Goal: Task Accomplishment & Management: Manage account settings

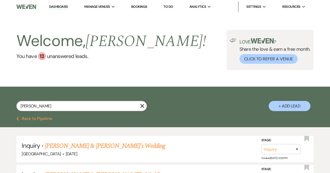
select select "8"
select select "5"
select select "8"
select select "5"
select select "8"
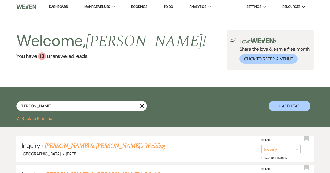
select select "5"
select select "8"
select select "5"
select select "8"
select select "6"
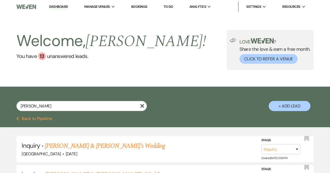
select select "8"
select select "5"
select select "8"
select select "5"
select select "8"
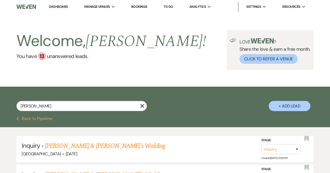
select select "5"
select select "8"
select select "5"
select select "8"
select select "5"
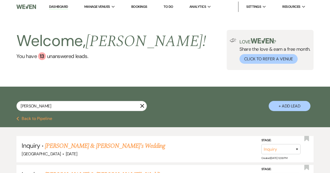
select select "8"
select select "5"
select select "8"
select select "5"
select select "8"
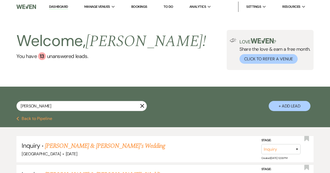
select select "5"
select select "8"
select select "5"
select select "8"
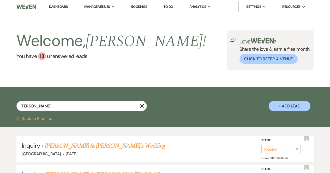
select select "8"
select select "5"
select select "8"
select select "5"
select select "8"
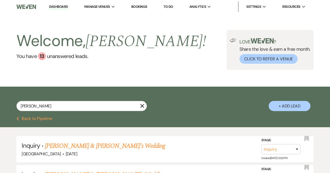
select select "5"
select select "8"
select select "5"
select select "8"
select select "5"
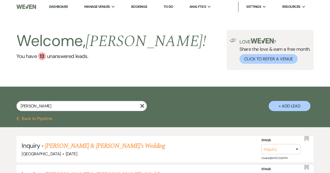
select select "8"
select select "5"
select select "8"
select select "6"
drag, startPoint x: 63, startPoint y: 105, endPoint x: 0, endPoint y: 93, distance: 63.7
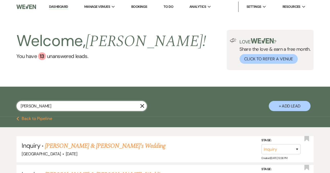
click at [0, 93] on div "[PERSON_NAME] X + Add Lead" at bounding box center [165, 102] width 330 height 26
click at [191, 99] on div "Search + Add Lead" at bounding box center [165, 102] width 330 height 26
click at [41, 57] on div "13" at bounding box center [42, 56] width 8 height 8
click at [68, 106] on input "text" at bounding box center [81, 106] width 130 height 10
type input "[PERSON_NAME]"
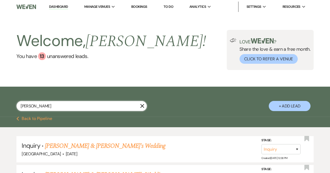
select select "8"
select select "10"
select select "8"
select select "5"
select select "8"
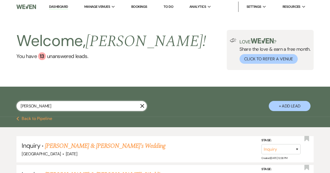
select select "5"
select select "8"
select select "5"
drag, startPoint x: 47, startPoint y: 104, endPoint x: 0, endPoint y: 97, distance: 47.1
click at [0, 97] on div "[PERSON_NAME] X + Add Lead" at bounding box center [165, 102] width 330 height 26
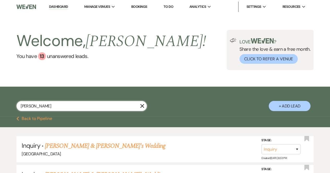
type input "[PERSON_NAME]"
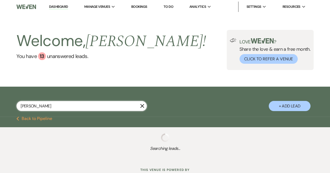
select select "8"
select select "5"
select select "8"
select select "5"
select select "8"
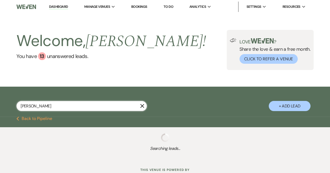
select select "5"
select select "8"
select select "5"
select select "8"
select select "5"
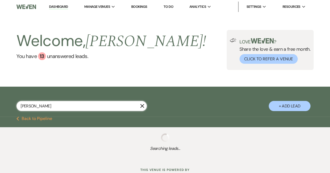
select select "8"
select select "6"
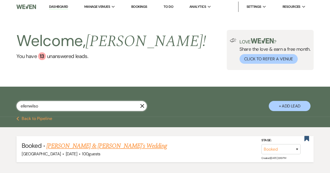
type input "ellenwilso"
click at [59, 143] on link "[PERSON_NAME] & [PERSON_NAME]'s Wedding" at bounding box center [106, 146] width 120 height 9
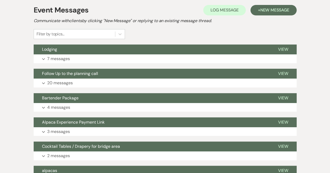
scroll to position [112, 0]
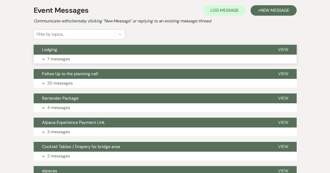
click at [61, 57] on p "7 messages" at bounding box center [58, 59] width 23 height 7
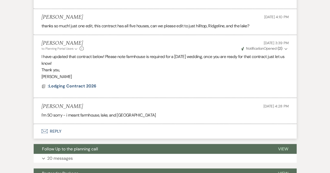
scroll to position [396, 0]
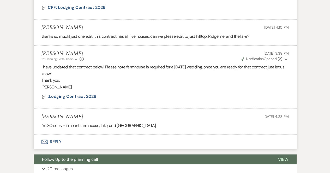
click at [55, 134] on button "Envelope Reply" at bounding box center [165, 141] width 263 height 15
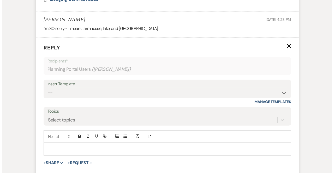
scroll to position [513, 0]
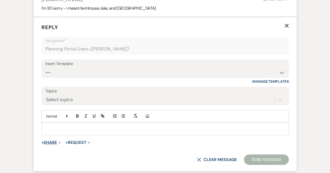
click at [52, 141] on button "+ Share Expand" at bounding box center [51, 143] width 20 height 4
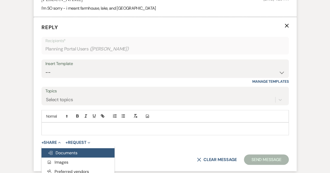
click at [57, 150] on span "Doc Upload Documents" at bounding box center [63, 152] width 30 height 5
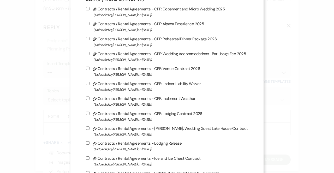
scroll to position [45, 0]
click at [89, 113] on input "Pencil Contracts / Rental Agreements - CPF: Lodging Contract 2026 (Uploaded by …" at bounding box center [87, 113] width 3 height 3
checkbox input "true"
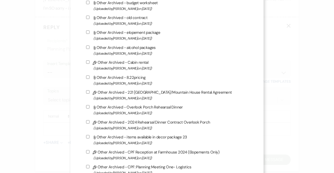
scroll to position [1436, 0]
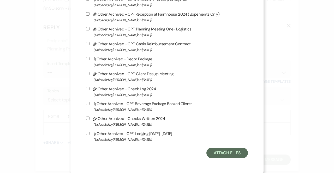
click at [219, 150] on button "Attach Files" at bounding box center [226, 153] width 41 height 10
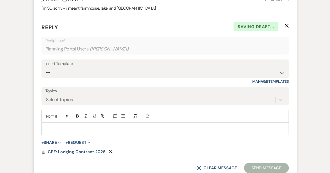
click at [81, 149] on form "Reply X Saving draft... Recipients* Planning Portal Users ( [PERSON_NAME] ) Ins…" at bounding box center [165, 98] width 263 height 163
click at [80, 149] on span "CPF: Lodging Contract 2026" at bounding box center [77, 151] width 58 height 5
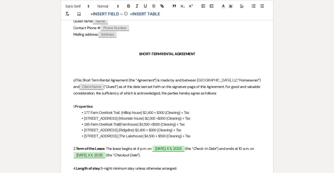
scroll to position [124, 0]
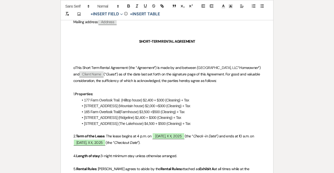
click at [103, 73] on span "Client Name" at bounding box center [91, 74] width 24 height 6
select select "client"
select select "custom_placeholder"
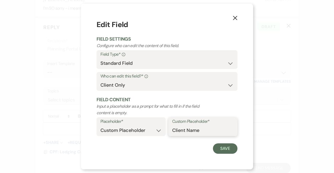
drag, startPoint x: 206, startPoint y: 132, endPoint x: 119, endPoint y: 125, distance: 87.6
click at [119, 125] on div "Placeholder* Custom Placeholder Date Time Name Location Venue Name Type Number …" at bounding box center [166, 129] width 141 height 22
type input "[PERSON_NAME]"
click at [228, 149] on button "Save" at bounding box center [225, 149] width 25 height 10
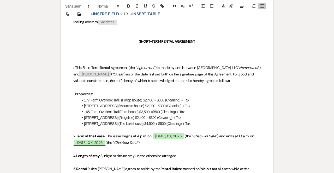
drag, startPoint x: 191, startPoint y: 105, endPoint x: 80, endPoint y: 105, distance: 110.5
click at [80, 105] on li "[STREET_ADDRESS] (Mountain house) $2,000 +$300 (Cleaning) + Tax" at bounding box center [169, 106] width 182 height 6
drag, startPoint x: 192, startPoint y: 106, endPoint x: 83, endPoint y: 108, distance: 108.7
click at [83, 108] on li "[STREET_ADDRESS] (Mountain house) $2,000 +$300 (Cleaning) + Tax" at bounding box center [169, 106] width 182 height 6
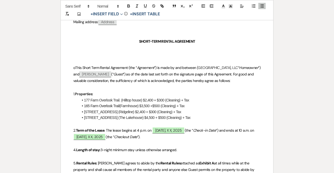
drag, startPoint x: 189, startPoint y: 113, endPoint x: 80, endPoint y: 111, distance: 108.4
click at [80, 111] on li "[STREET_ADDRESS] (Ridgeline) $2,400 + $300 (Cleaning) + Tax" at bounding box center [169, 112] width 182 height 6
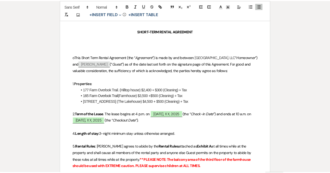
scroll to position [0, 0]
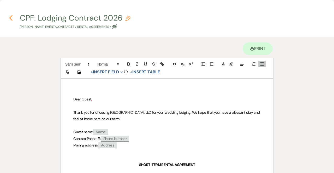
click at [11, 17] on icon "Previous" at bounding box center [11, 18] width 4 height 6
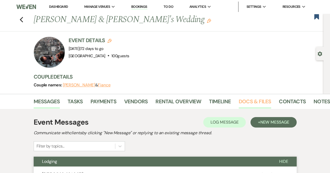
click at [264, 99] on link "Docs & Files" at bounding box center [254, 102] width 32 height 11
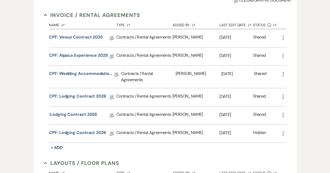
scroll to position [148, 0]
click at [75, 34] on link "CPF: Venue Contract 2025" at bounding box center [76, 38] width 54 height 8
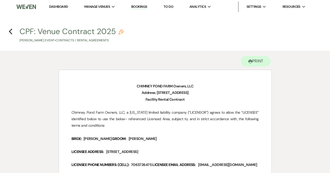
click at [13, 32] on h4 "Previous CPF: Venue Contract 2025 Pencil [PERSON_NAME] Event • Contracts / Rent…" at bounding box center [165, 34] width 330 height 17
click at [10, 32] on icon "Previous" at bounding box center [11, 31] width 4 height 6
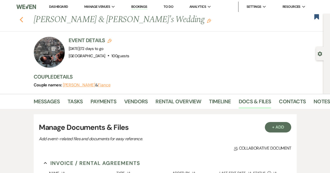
click at [23, 20] on use "button" at bounding box center [21, 20] width 3 height 6
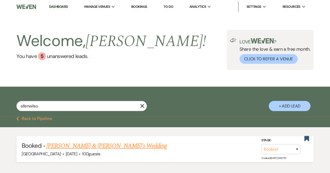
click at [83, 146] on link "[PERSON_NAME] & [PERSON_NAME]'s Wedding" at bounding box center [106, 146] width 120 height 9
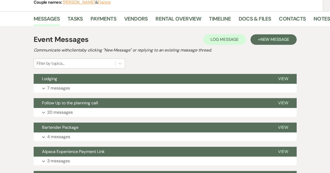
scroll to position [83, 0]
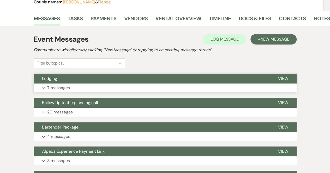
click at [63, 87] on p "7 messages" at bounding box center [58, 88] width 23 height 7
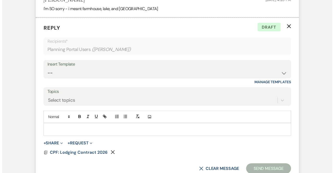
scroll to position [517, 0]
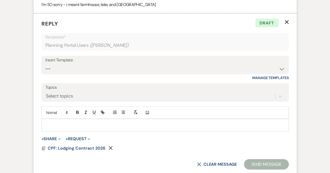
click at [51, 123] on p at bounding box center [165, 126] width 239 height 6
click at [78, 146] on span "CPF: Lodging Contract 2026" at bounding box center [77, 148] width 58 height 5
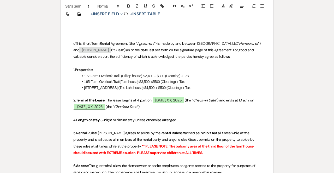
scroll to position [148, 0]
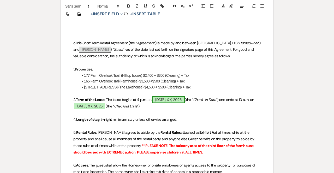
click at [163, 99] on span "[DATE], X X, 2025" at bounding box center [168, 99] width 32 height 7
select select "owner"
select select "custom_placeholder"
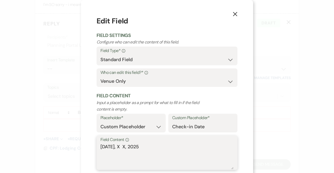
click at [129, 147] on textarea "[DATE], X X, 2025" at bounding box center [166, 157] width 133 height 26
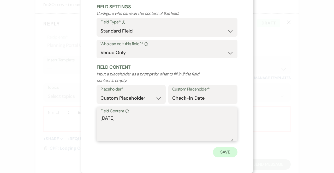
type textarea "[DATE]"
click at [229, 151] on button "Save" at bounding box center [225, 152] width 25 height 10
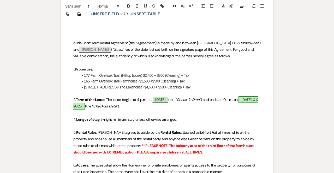
click at [104, 107] on span "[DATE], X X, 2025" at bounding box center [165, 102] width 185 height 13
select select "owner"
select select "custom_placeholder"
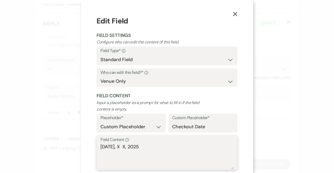
click at [124, 147] on textarea "[DATE], X X, 2025" at bounding box center [166, 157] width 133 height 26
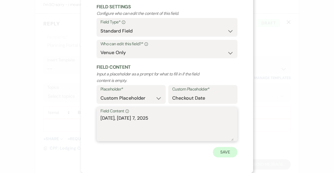
type textarea "[DATE], [DATE] 7, 2025"
click at [226, 150] on button "Save" at bounding box center [225, 152] width 25 height 10
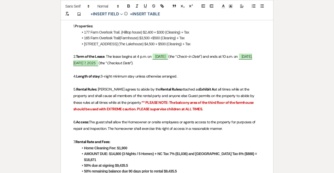
scroll to position [194, 0]
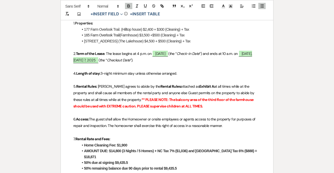
drag, startPoint x: 130, startPoint y: 145, endPoint x: 77, endPoint y: 145, distance: 52.1
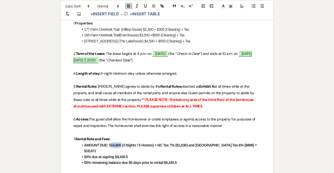
drag, startPoint x: 120, startPoint y: 145, endPoint x: 112, endPoint y: 145, distance: 8.9
click at [112, 145] on strong "AMOUNT DUE: $14,800 (3 Nights / 5 Homes) + NC Tax 7% ($1,036) and [GEOGRAPHIC_D…" at bounding box center [171, 148] width 174 height 10
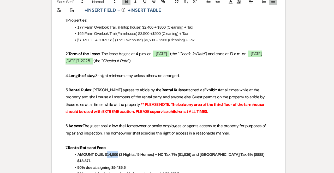
scroll to position [517, 0]
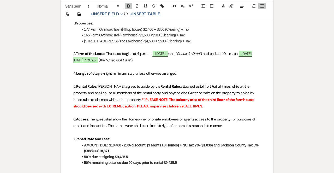
click at [163, 144] on strong "AMOUNT DUE: $10,400 - 20% discount (3 Nights / 3 Homes) + NC Tax 7% ($1,036) an…" at bounding box center [171, 148] width 175 height 10
click at [178, 145] on strong "AMOUNT DUE: $10,400 - 20% discount (3 Nights / 3 Homes) + NC Tax 7% ($1,036) an…" at bounding box center [171, 148] width 175 height 10
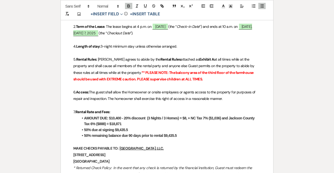
scroll to position [222, 0]
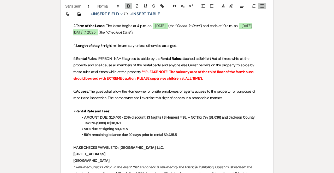
click at [148, 88] on p at bounding box center [166, 85] width 187 height 7
click at [187, 115] on strong "AMOUNT DUE: $10,400 - 20% discount (3 Nights / 3 Homes) = $8, + NC Tax 7% ($1,0…" at bounding box center [169, 120] width 171 height 10
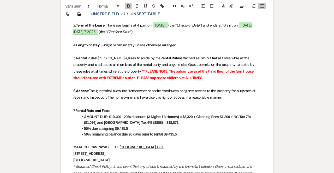
click at [95, 121] on strong "AMOUNT DUE: $10,400 - 20% discount (3 Nights / 3 Homes) = $8,320 + Cleaning Fee…" at bounding box center [167, 120] width 167 height 10
click at [153, 122] on strong "AMOUNT DUE: $10,400 - 20% discount (3 Nights / 3 Homes) = $8,320 + Cleaning Fee…" at bounding box center [167, 120] width 167 height 10
click at [175, 121] on li "AMOUNT DUE: $10,400 - 20% discount (3 Nights / 3 Homes) = $8,320 + Cleaning Fee…" at bounding box center [169, 120] width 182 height 12
drag, startPoint x: 133, startPoint y: 128, endPoint x: 116, endPoint y: 128, distance: 16.9
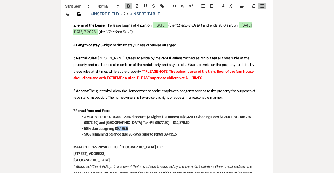
click at [116, 128] on li "50% due at signing $9,435.5" at bounding box center [169, 129] width 182 height 6
drag, startPoint x: 178, startPoint y: 134, endPoint x: 165, endPoint y: 132, distance: 13.7
click at [165, 132] on li "50% remaining balance due 90 days prior to rental $9,435.5" at bounding box center [169, 135] width 182 height 6
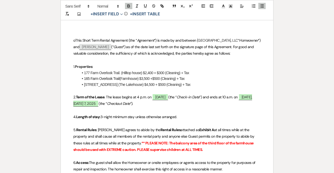
scroll to position [154, 0]
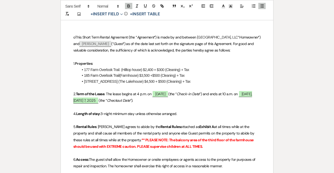
click at [75, 36] on span "oThis Short Term Rental Agreement (the “" at bounding box center [105, 37] width 64 height 5
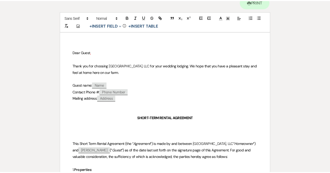
scroll to position [0, 0]
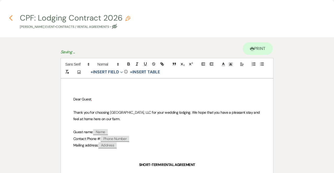
click at [12, 20] on use "button" at bounding box center [10, 18] width 3 height 6
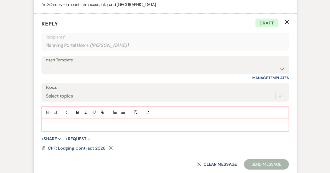
click at [70, 123] on p at bounding box center [165, 126] width 239 height 6
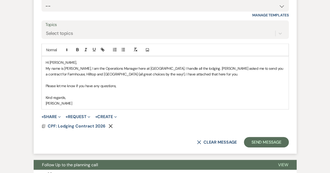
scroll to position [581, 0]
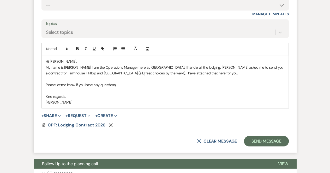
click at [204, 65] on p "My name is [PERSON_NAME], I am the Operations Manager here at [GEOGRAPHIC_DATA]…" at bounding box center [165, 71] width 239 height 12
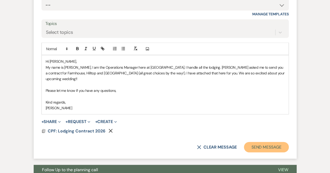
click at [266, 142] on button "Send Message" at bounding box center [266, 147] width 45 height 10
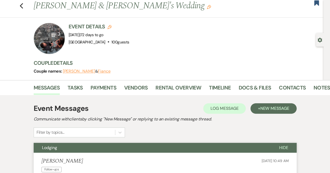
scroll to position [0, 0]
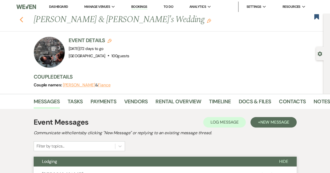
click at [22, 19] on icon "Previous" at bounding box center [22, 20] width 4 height 6
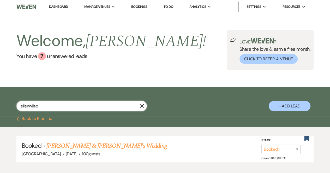
drag, startPoint x: 48, startPoint y: 106, endPoint x: 0, endPoint y: 89, distance: 50.9
click at [0, 89] on div "ellenwilso X + Add Lead" at bounding box center [165, 102] width 330 height 26
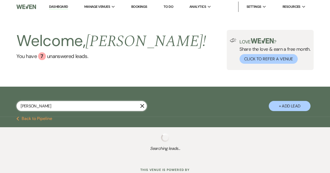
type input "[PERSON_NAME]"
select select "2"
select select "8"
select select "5"
select select "8"
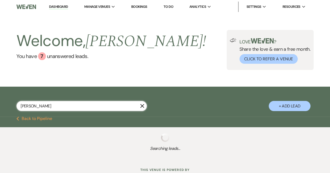
select select "6"
select select "8"
select select "5"
select select "8"
select select "5"
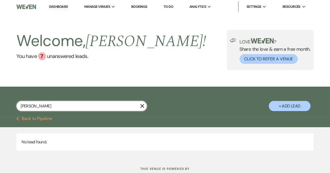
type input "[PERSON_NAME]"
select select "2"
select select "8"
select select "5"
select select "8"
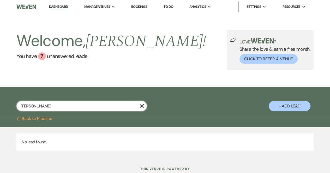
select select "6"
select select "8"
select select "5"
select select "8"
select select "5"
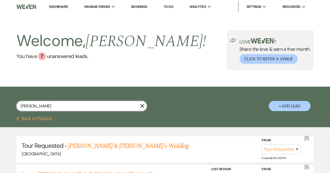
type input "[PERSON_NAME]"
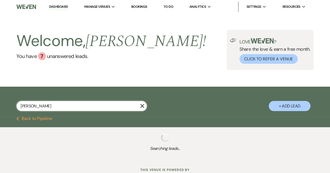
select select "2"
select select "8"
select select "5"
select select "8"
select select "6"
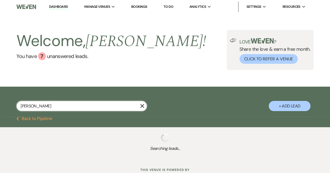
select select "8"
select select "5"
select select "8"
select select "5"
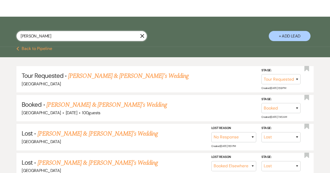
scroll to position [71, 0]
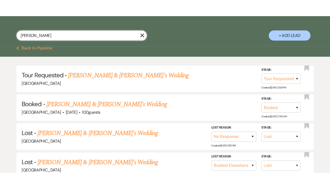
type input "[PERSON_NAME]"
click at [0, 89] on div "Tour Requested · [PERSON_NAME] & [PERSON_NAME]'s Wedding [GEOGRAPHIC_DATA] Stag…" at bounding box center [165, 151] width 330 height 189
click at [71, 102] on link "[PERSON_NAME] & [PERSON_NAME]'s Wedding" at bounding box center [106, 104] width 120 height 9
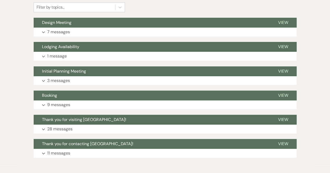
scroll to position [154, 0]
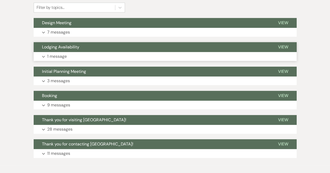
click at [59, 55] on p "1 message" at bounding box center [57, 56] width 20 height 7
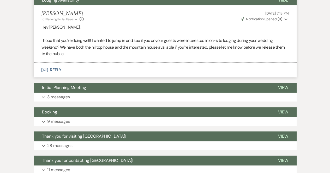
scroll to position [202, 0]
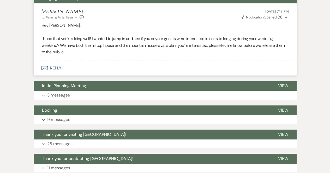
click at [99, 55] on p "I hope that you’re doing well! I wanted to jump in and see if you or your guest…" at bounding box center [164, 45] width 247 height 20
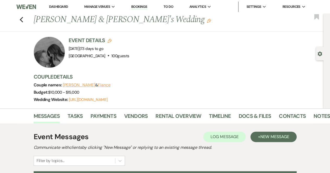
scroll to position [0, 0]
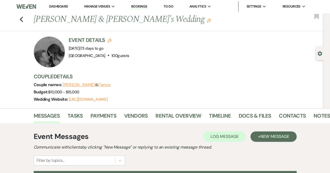
click at [145, 5] on link "Bookings" at bounding box center [139, 6] width 16 height 5
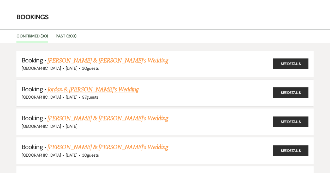
scroll to position [14, 0]
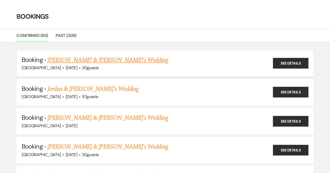
click at [91, 61] on link "[PERSON_NAME] & [PERSON_NAME]'s Wedding" at bounding box center [107, 60] width 120 height 9
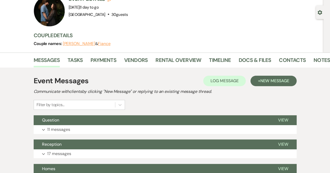
scroll to position [32, 0]
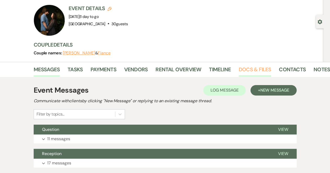
click at [252, 68] on link "Docs & Files" at bounding box center [254, 70] width 32 height 11
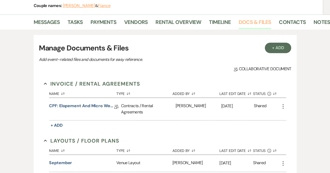
scroll to position [80, 0]
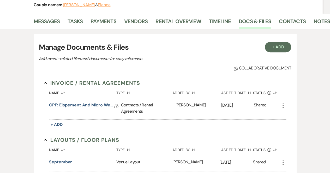
click at [102, 106] on link "CPF: Elopement and Micro Wedding 2025" at bounding box center [81, 106] width 65 height 8
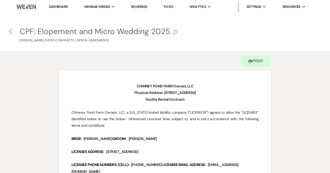
click at [12, 30] on icon "Previous" at bounding box center [11, 31] width 4 height 6
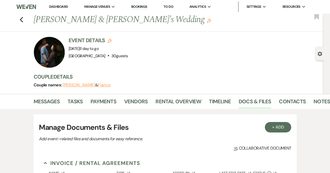
scroll to position [80, 0]
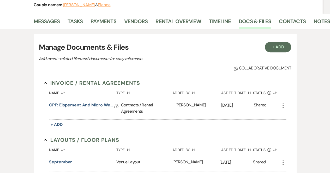
scroll to position [14, 0]
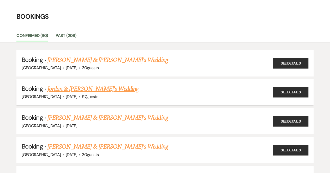
click at [103, 88] on link "Jordan & [PERSON_NAME]'s Wedding" at bounding box center [92, 88] width 91 height 9
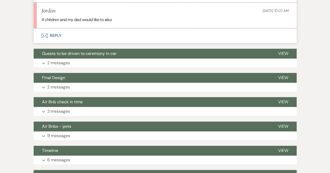
scroll to position [326, 0]
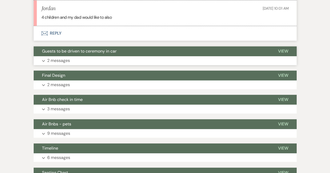
click at [173, 61] on button "Expand 2 messages" at bounding box center [165, 60] width 263 height 9
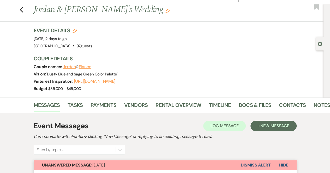
scroll to position [0, 0]
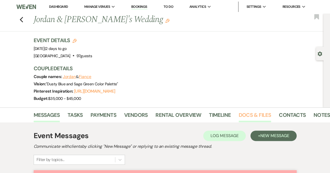
click at [261, 119] on link "Docs & Files" at bounding box center [254, 116] width 32 height 11
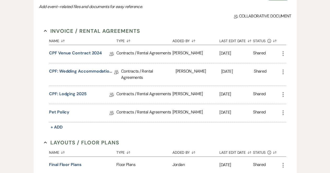
scroll to position [146, 0]
click at [69, 53] on link "CPF Venue Contract 2024" at bounding box center [75, 54] width 53 height 8
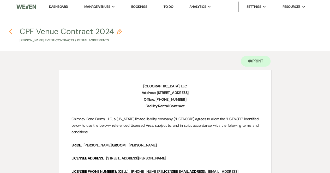
click at [11, 31] on icon "Previous" at bounding box center [11, 31] width 4 height 6
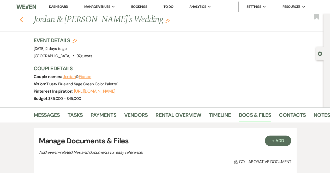
click at [23, 20] on icon "Previous" at bounding box center [22, 20] width 4 height 6
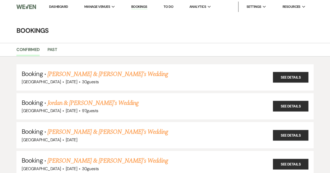
scroll to position [14, 0]
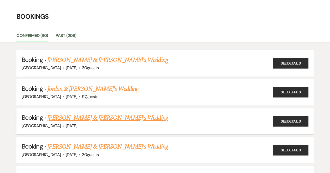
click at [72, 119] on link "[PERSON_NAME] & [PERSON_NAME]'s Wedding" at bounding box center [107, 117] width 120 height 9
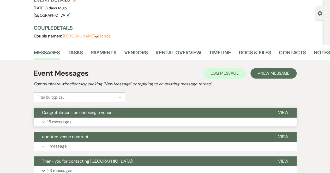
scroll to position [38, 0]
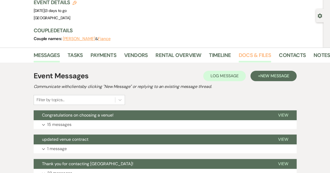
click at [260, 52] on link "Docs & Files" at bounding box center [254, 56] width 32 height 11
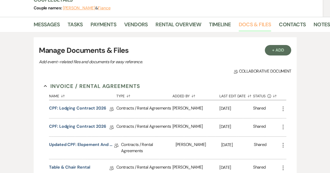
scroll to position [70, 0]
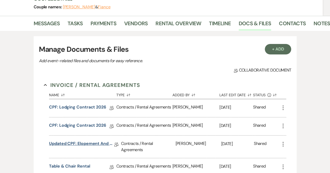
click at [96, 142] on link "Updated CPF: Elopement and Micro Wedding 2025" at bounding box center [81, 145] width 65 height 8
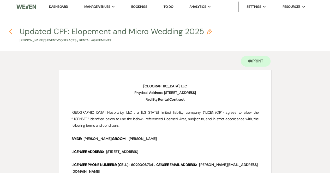
click at [10, 31] on use "button" at bounding box center [10, 32] width 3 height 6
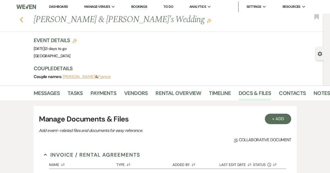
click at [23, 19] on icon "Previous" at bounding box center [22, 20] width 4 height 6
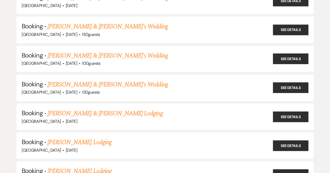
scroll to position [947, 0]
